Goal: Transaction & Acquisition: Download file/media

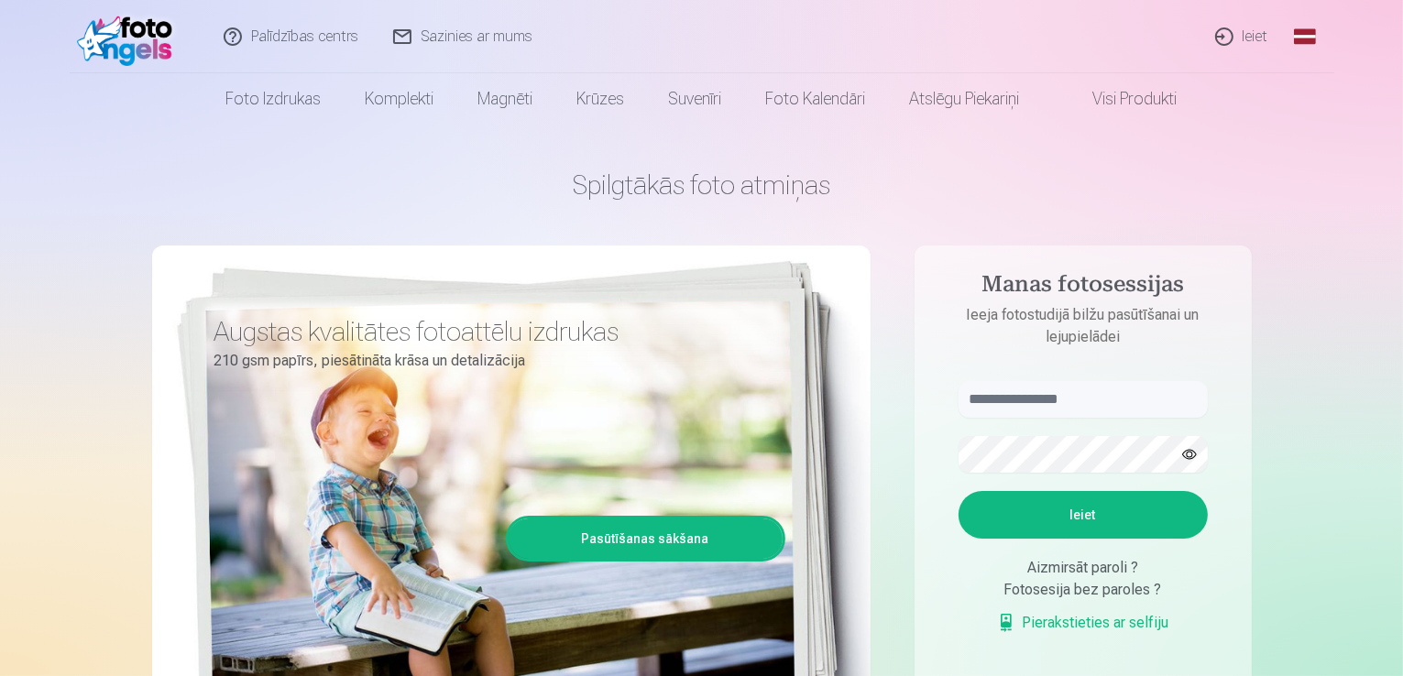
click at [1246, 38] on link "Ieiet" at bounding box center [1243, 36] width 88 height 73
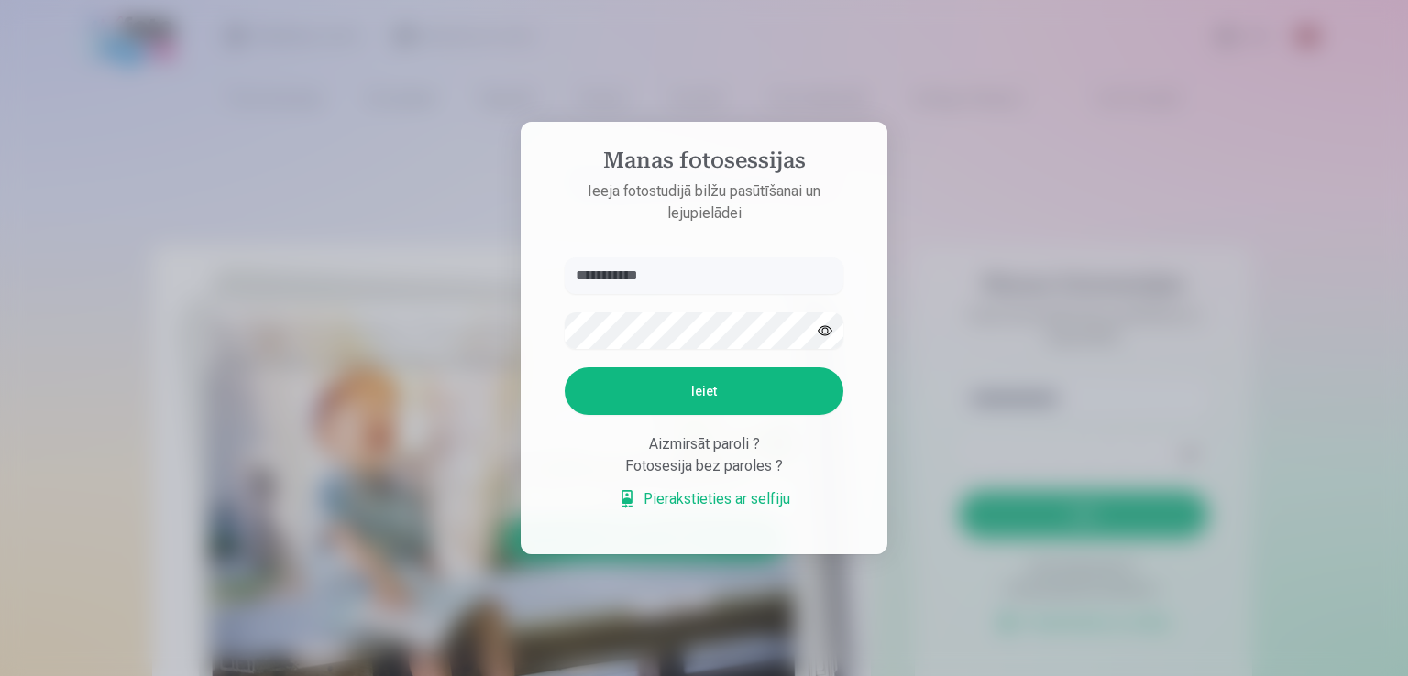
type input "**********"
click at [565, 368] on button "Ieiet" at bounding box center [704, 392] width 279 height 48
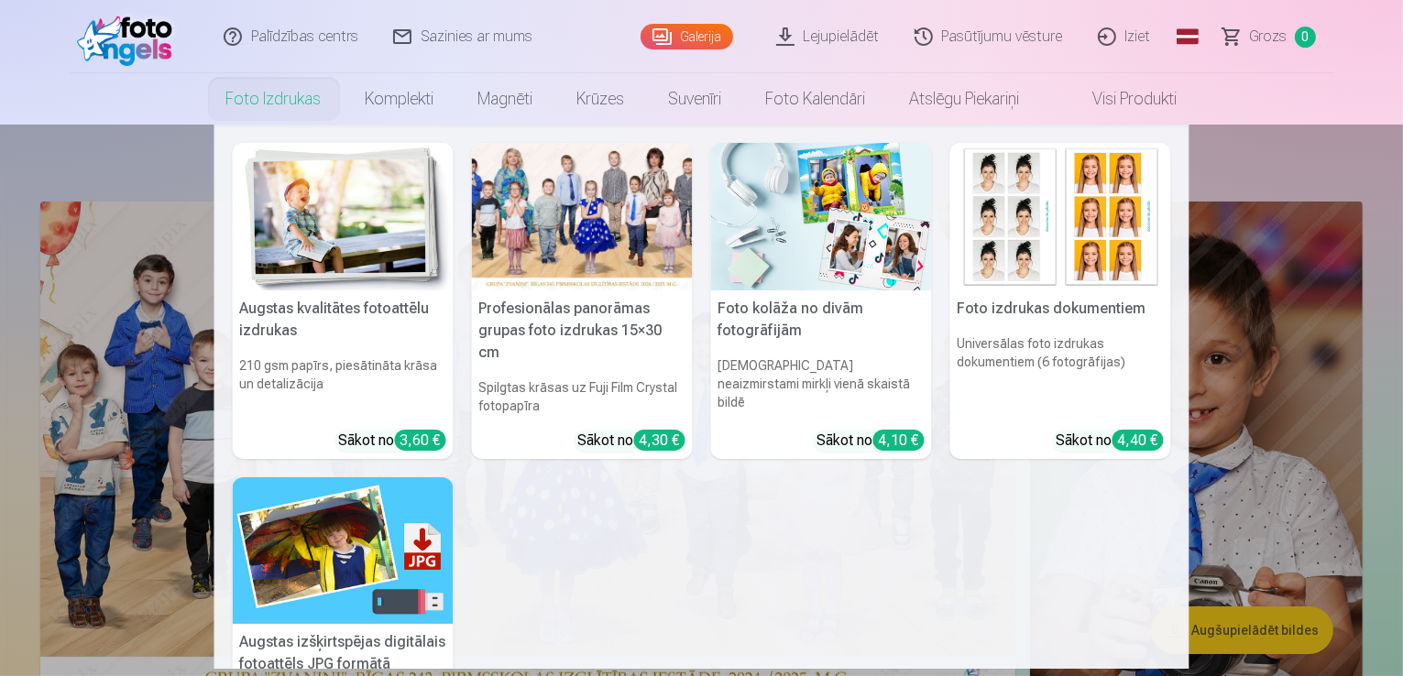
click at [292, 111] on link "Foto izdrukas" at bounding box center [273, 98] width 139 height 51
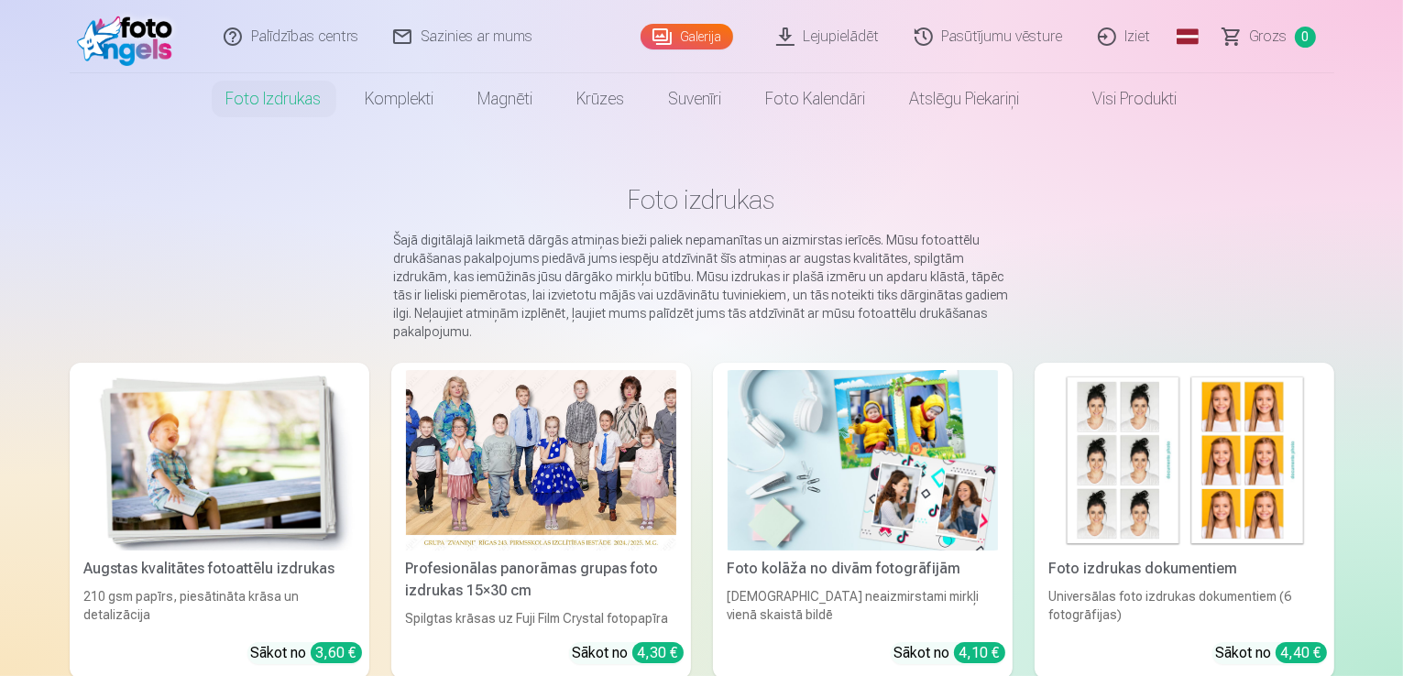
click at [829, 52] on link "Lejupielādēt" at bounding box center [829, 36] width 138 height 73
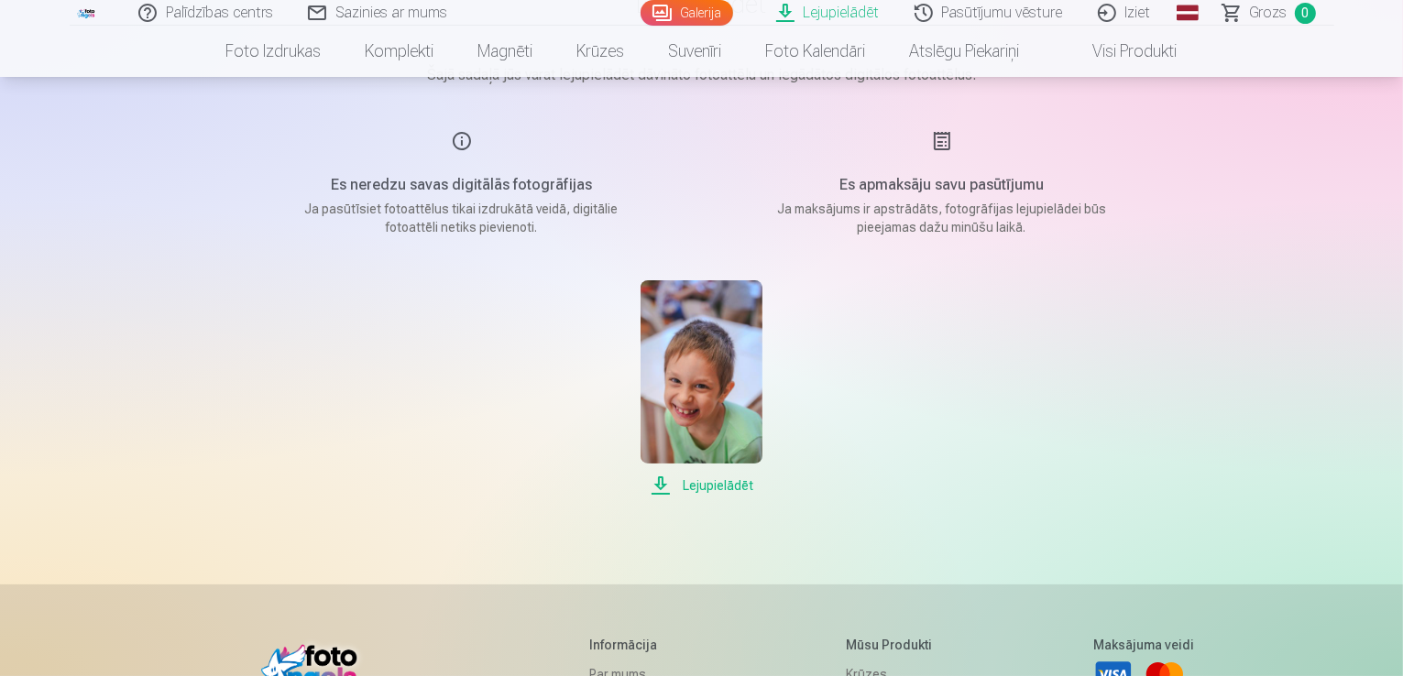
scroll to position [183, 0]
click at [728, 486] on span "Lejupielādēt" at bounding box center [702, 484] width 122 height 22
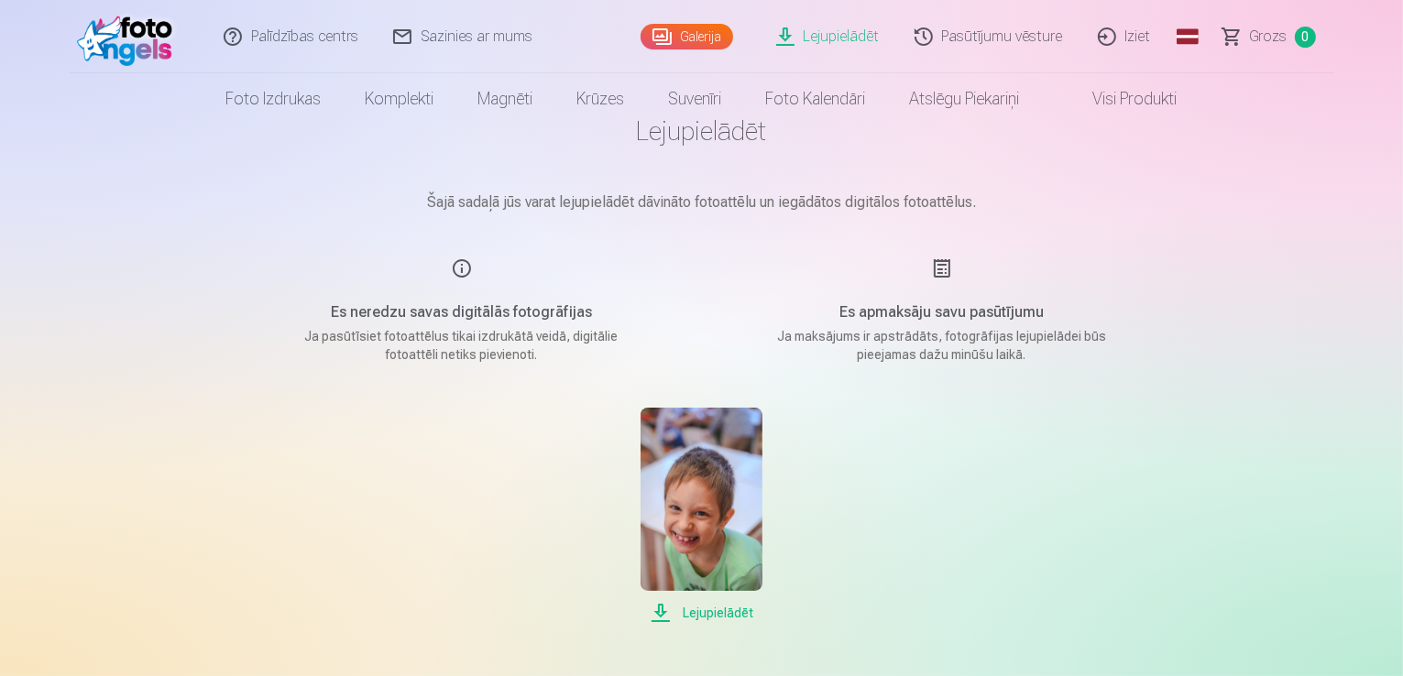
scroll to position [0, 0]
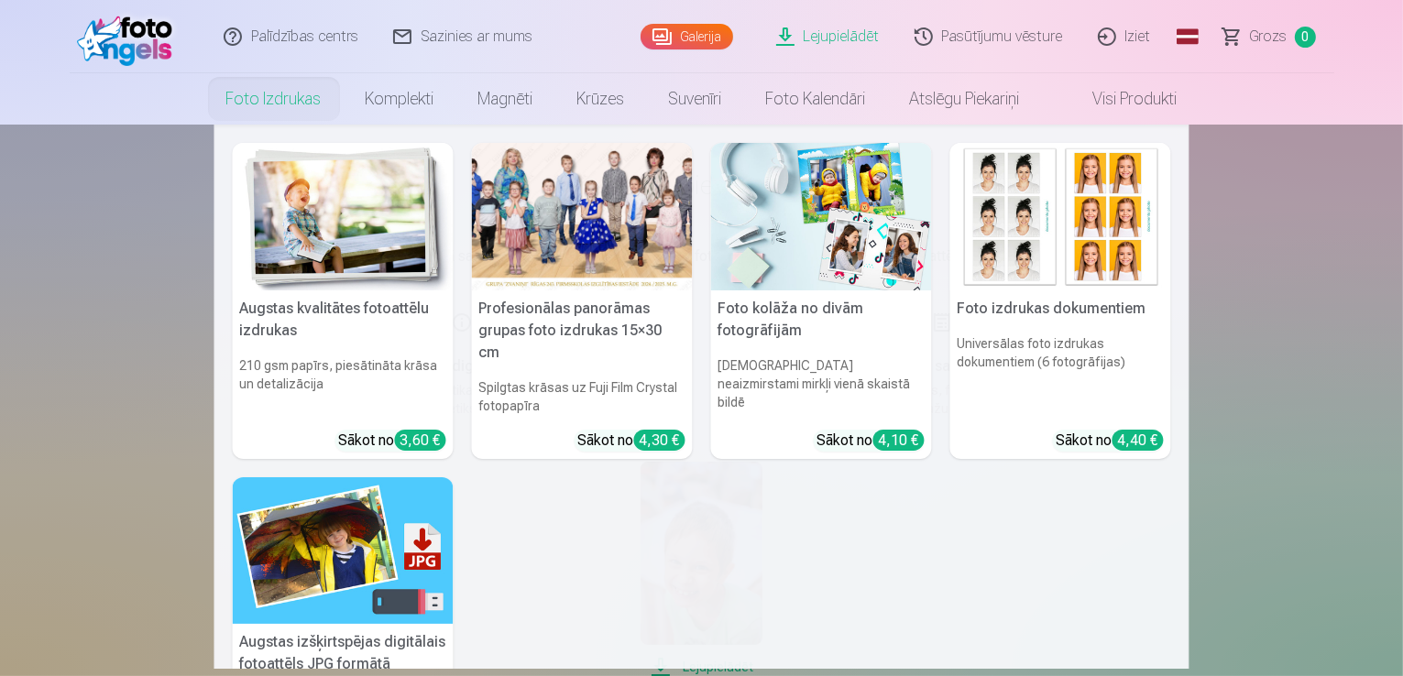
click at [279, 100] on link "Foto izdrukas" at bounding box center [273, 98] width 139 height 51
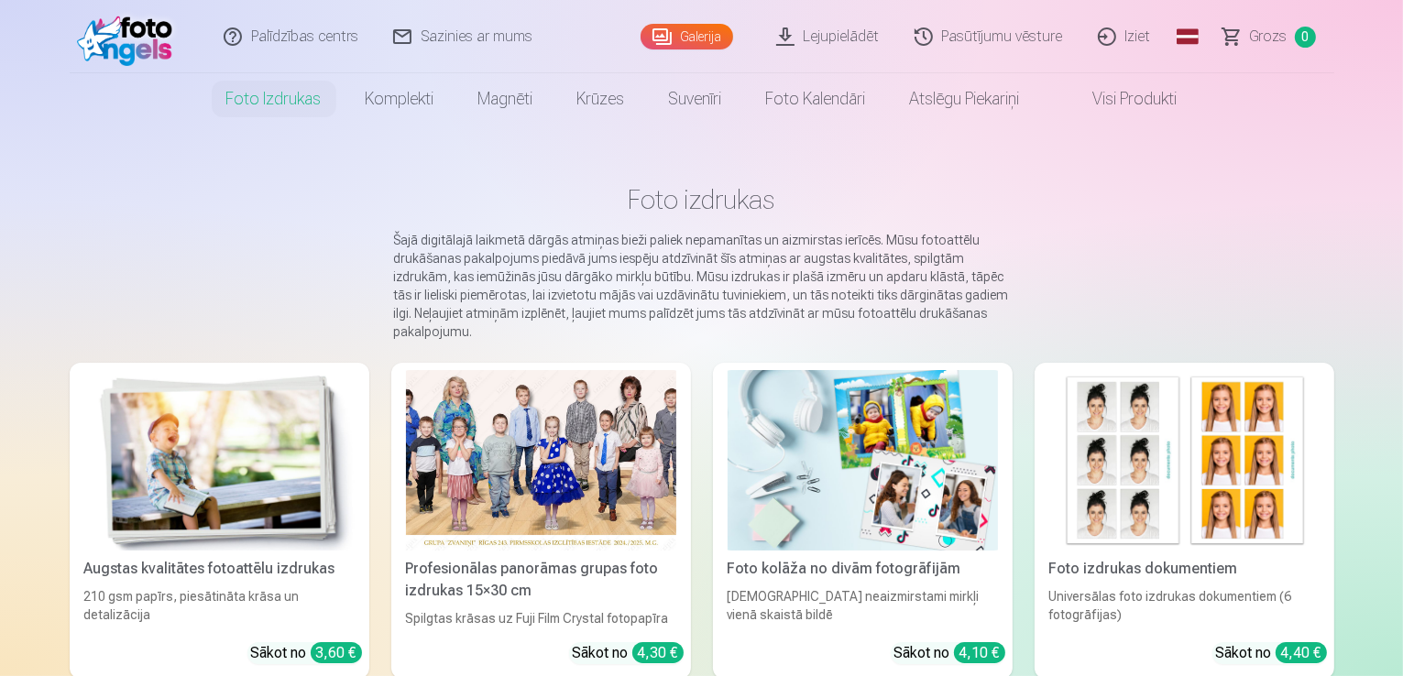
click at [1147, 37] on link "Iziet" at bounding box center [1125, 36] width 88 height 73
